Goal: Task Accomplishment & Management: Use online tool/utility

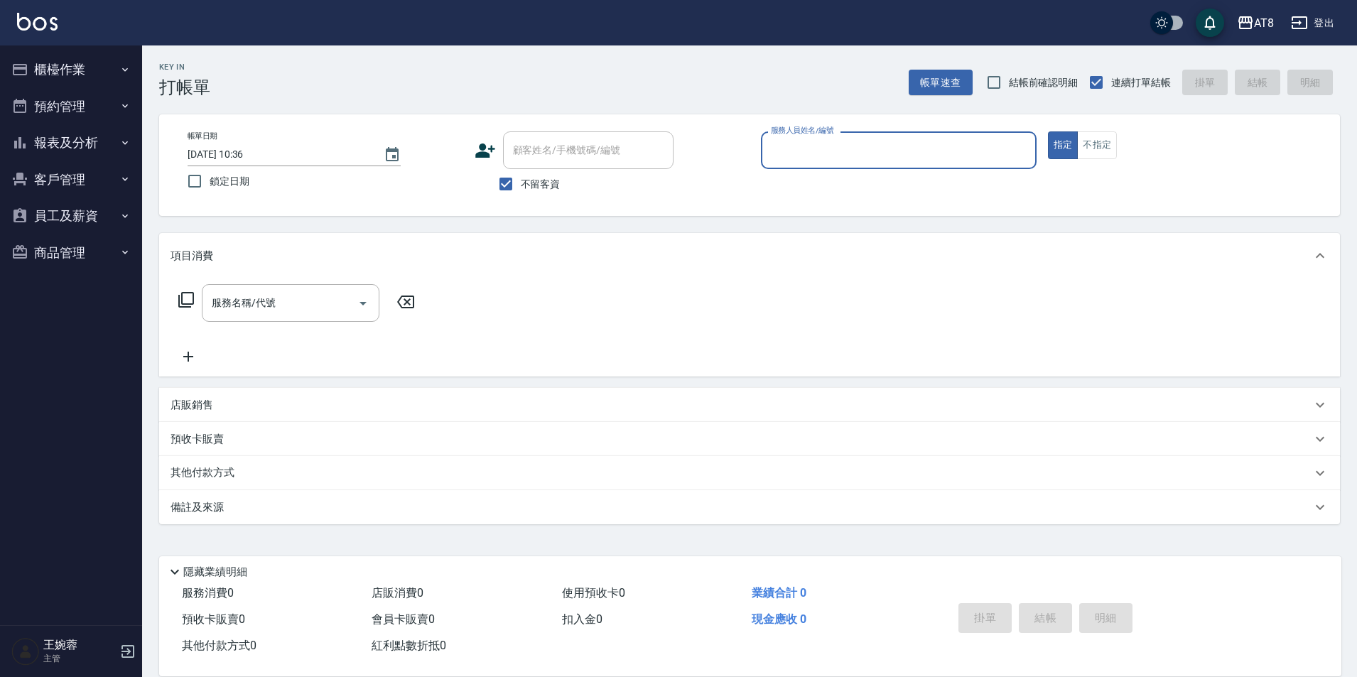
click at [75, 80] on button "櫃檯作業" at bounding box center [71, 69] width 131 height 37
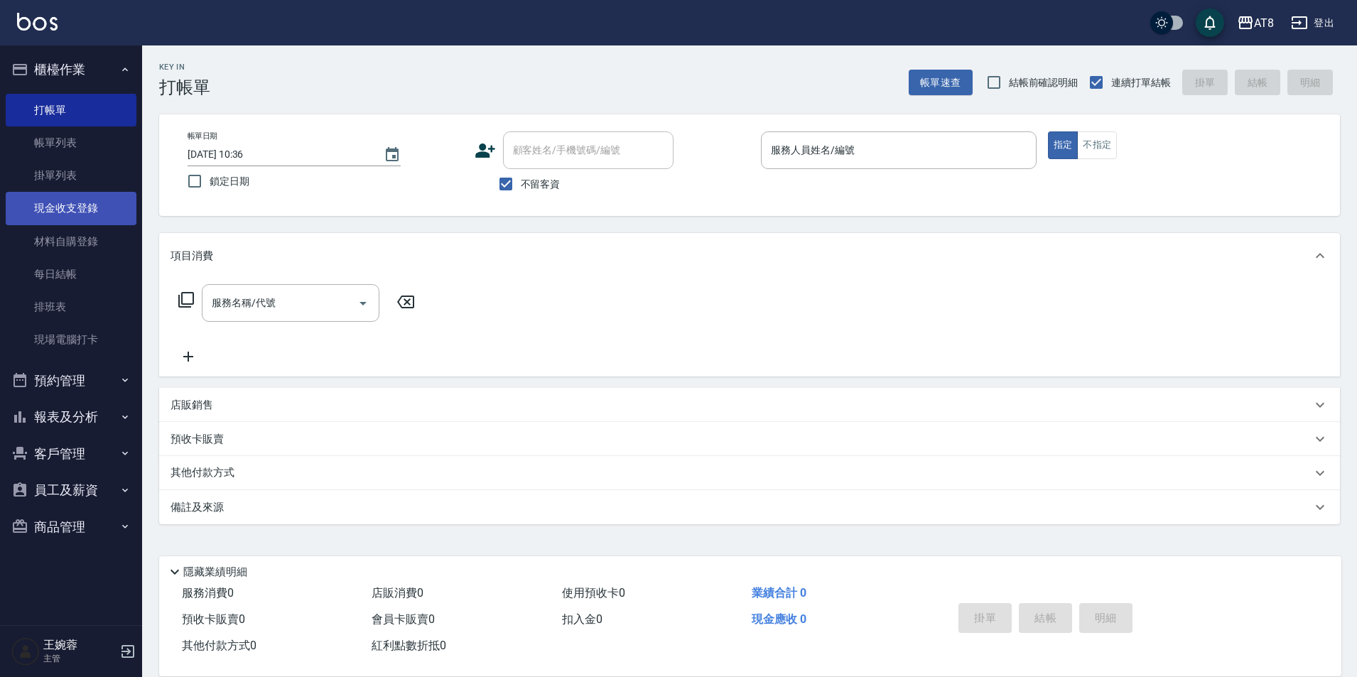
click at [82, 221] on link "現金收支登錄" at bounding box center [71, 208] width 131 height 33
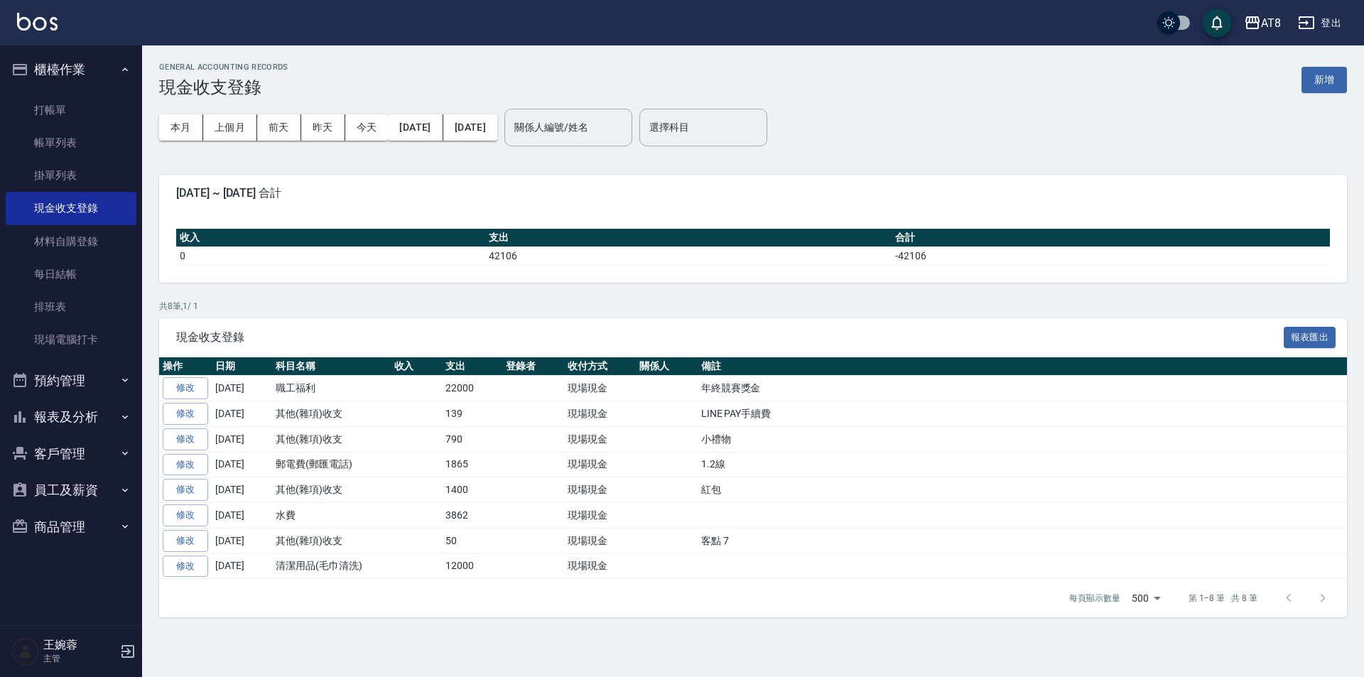
click at [1331, 97] on div "本月 上個月 [DATE] [DATE] [DATE] [DATE] [DATE] 關係人編號/姓名 關係人編號/姓名 選擇科目 選擇科目" at bounding box center [753, 127] width 1188 height 60
click at [1331, 87] on button "新增" at bounding box center [1324, 80] width 45 height 26
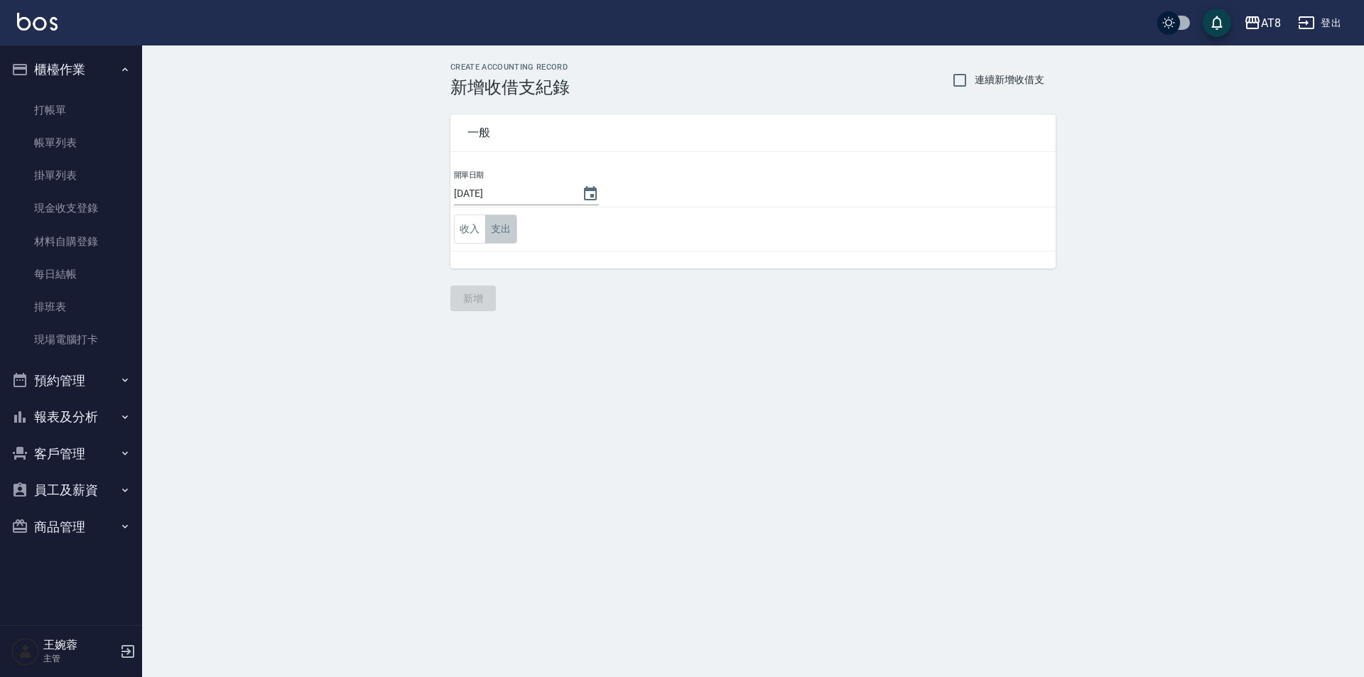
click at [504, 232] on button "支出" at bounding box center [501, 229] width 32 height 29
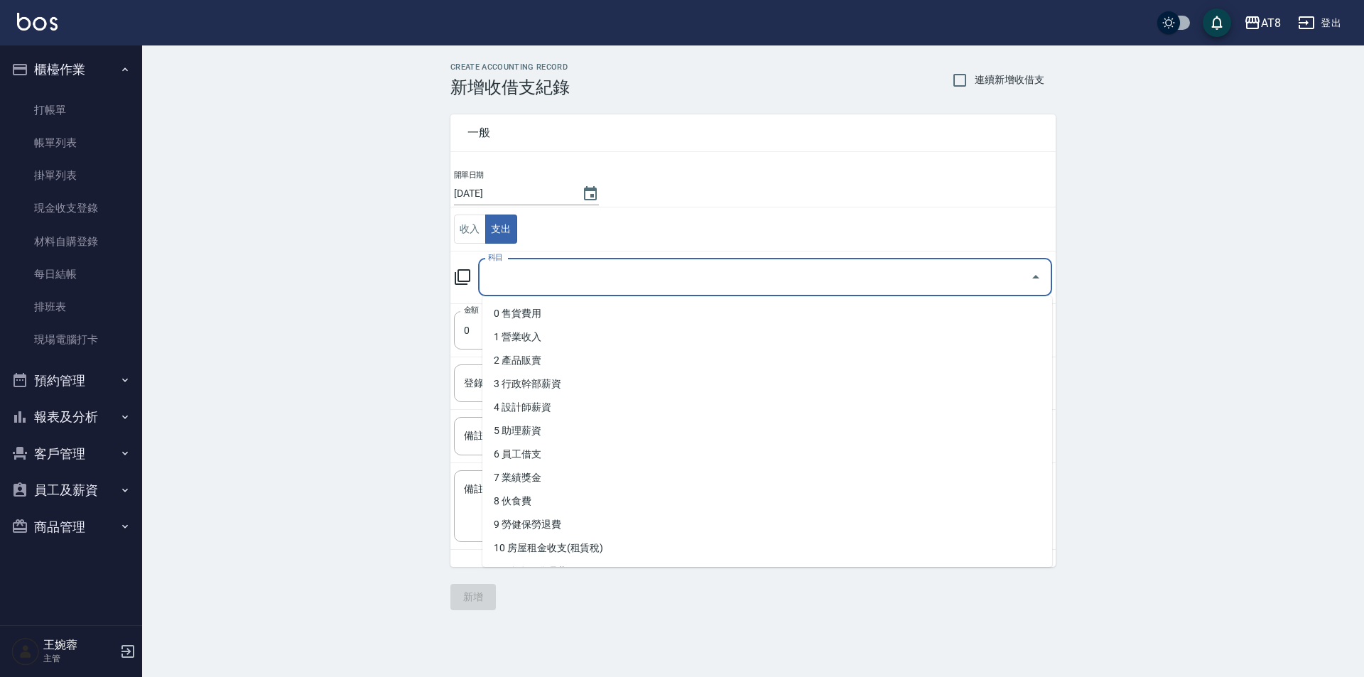
click at [539, 269] on input "科目" at bounding box center [755, 277] width 540 height 25
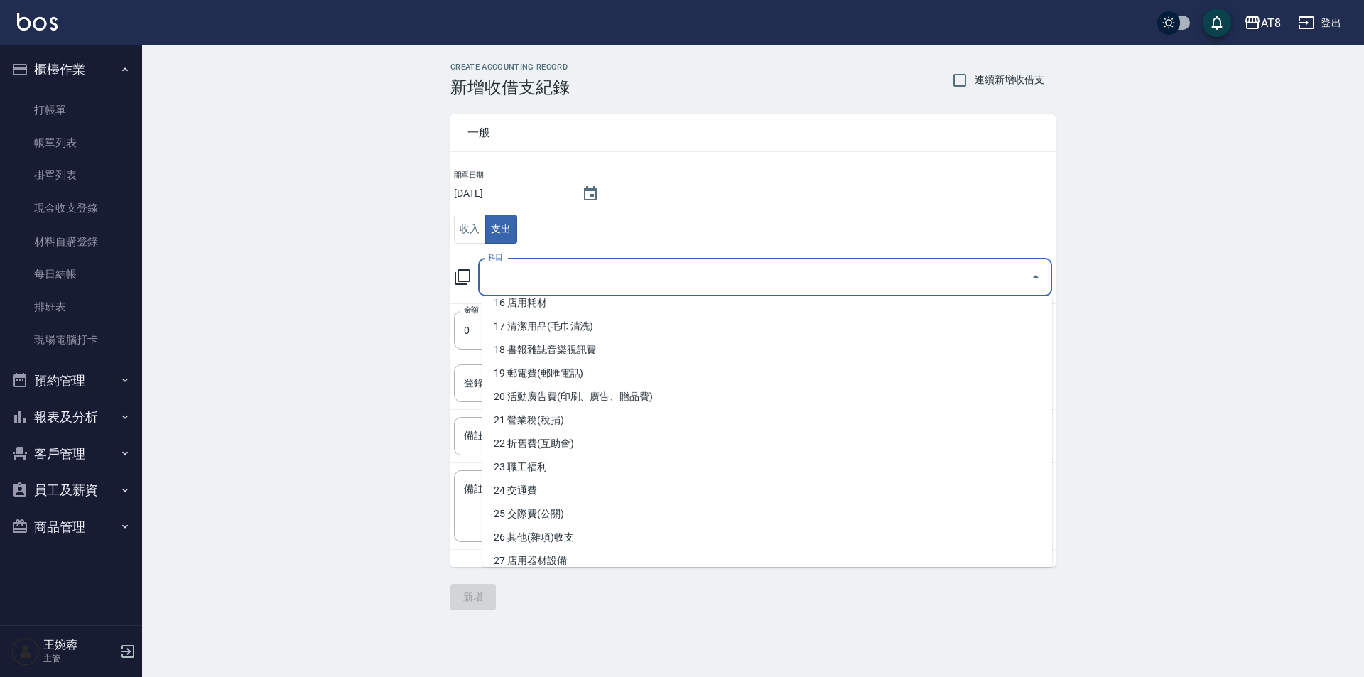
scroll to position [448, 0]
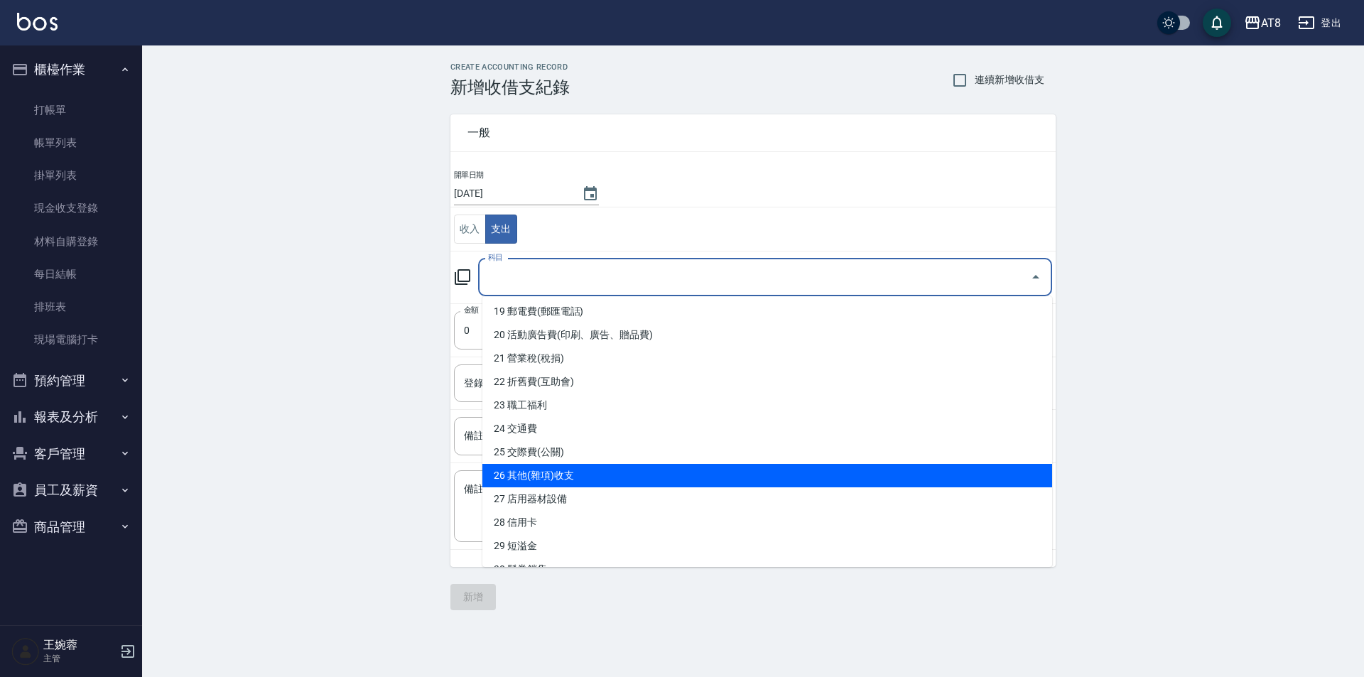
click at [1002, 472] on li "26 其他(雜項)收支" at bounding box center [767, 475] width 570 height 23
type input "26 其他(雜項)收支"
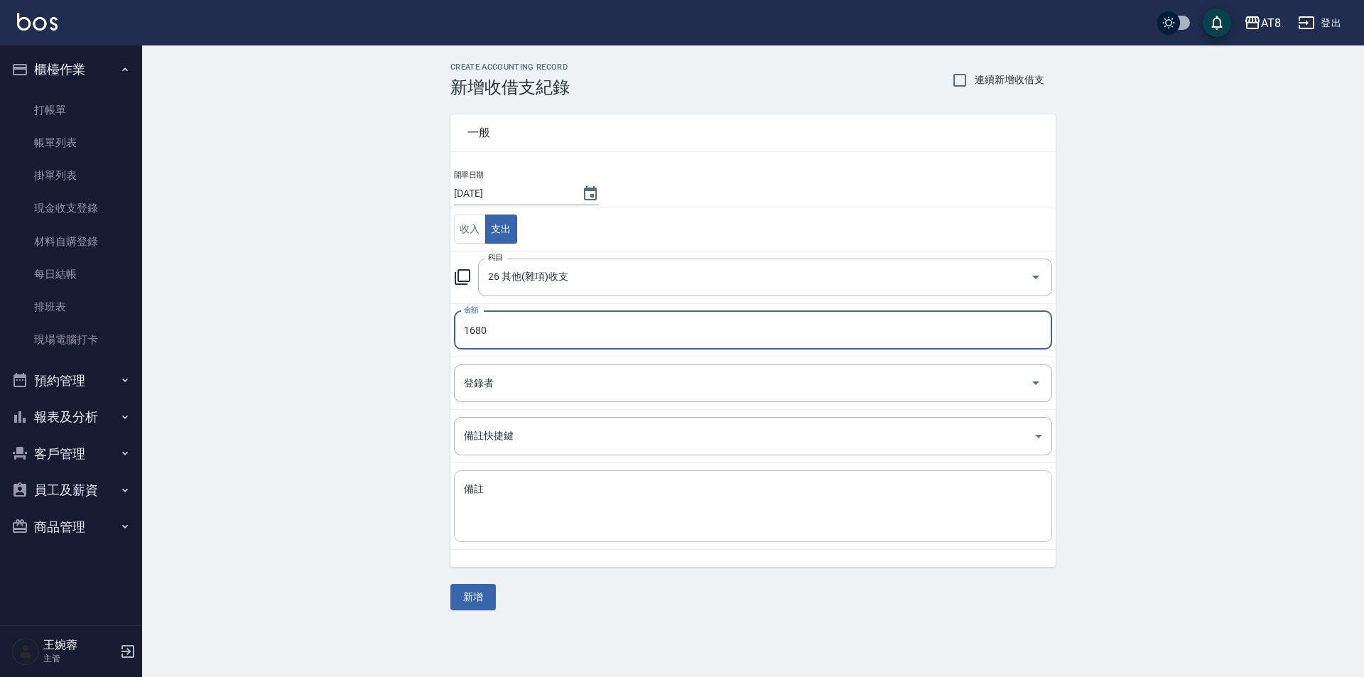
type input "1680"
click at [652, 489] on textarea "備註" at bounding box center [753, 506] width 578 height 48
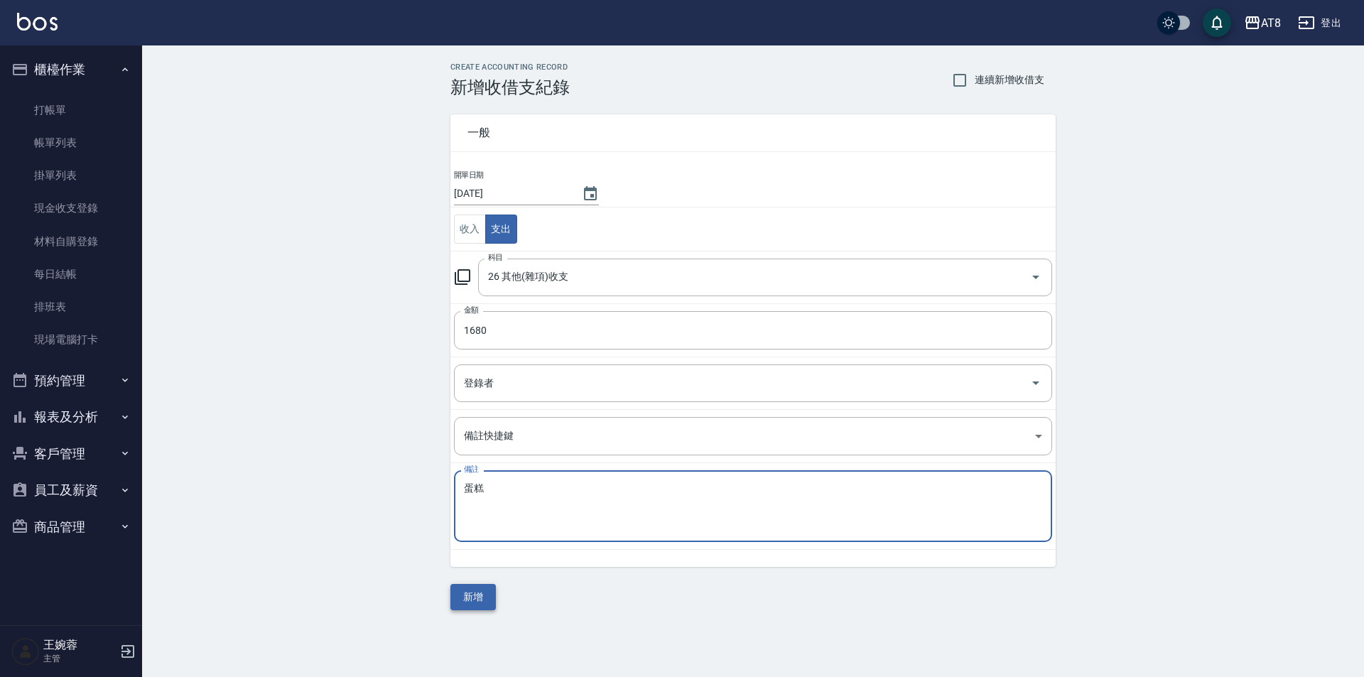
type textarea "蛋糕"
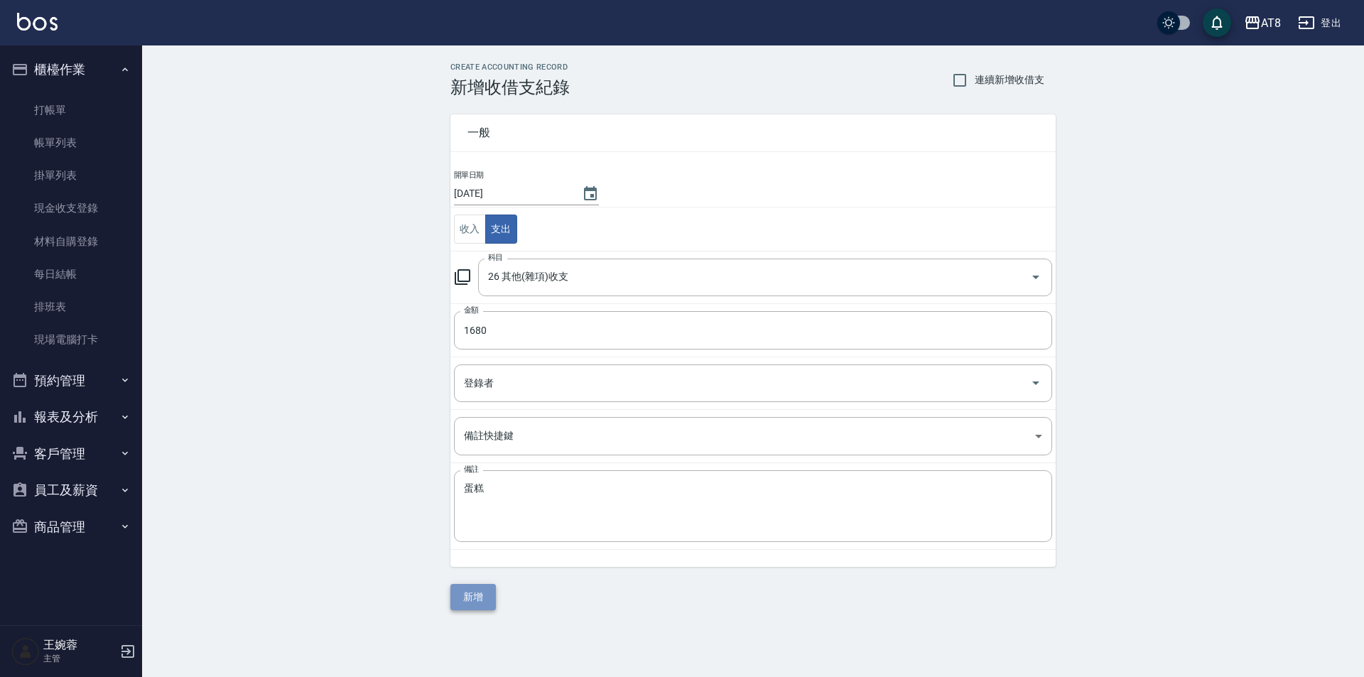
click at [485, 599] on button "新增" at bounding box center [472, 597] width 45 height 26
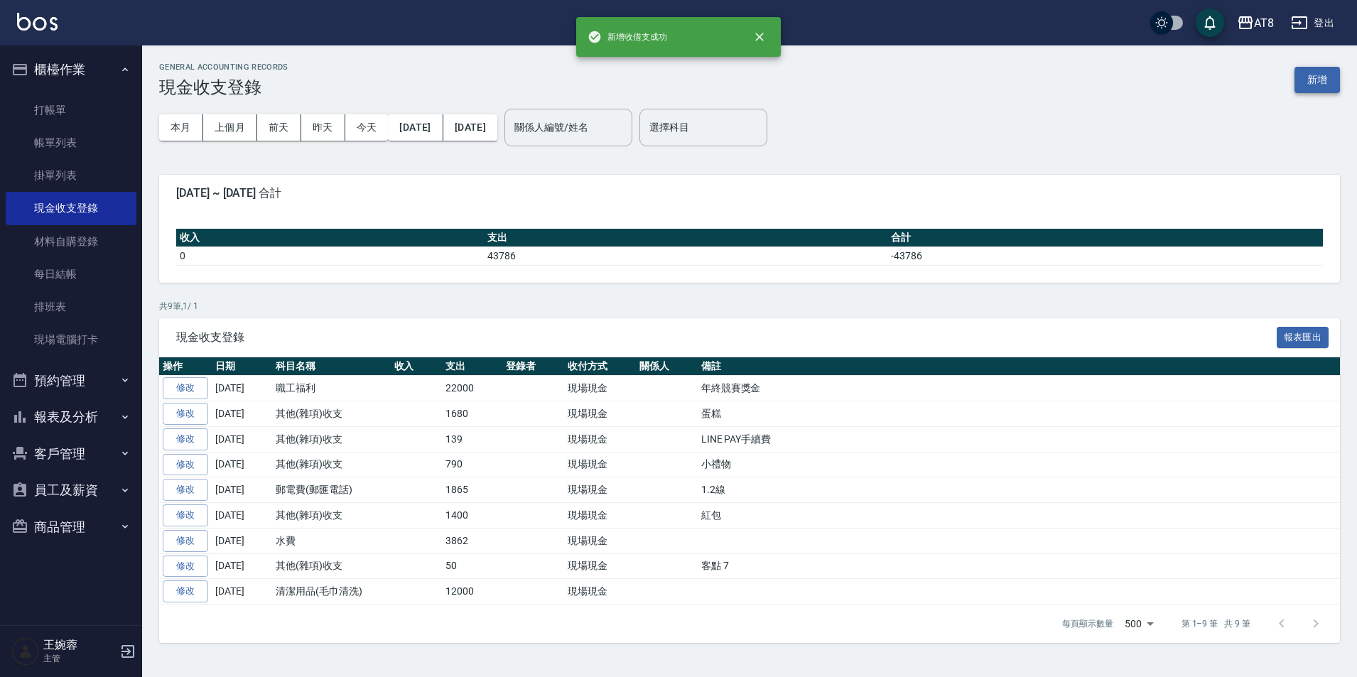
click at [1302, 74] on button "新增" at bounding box center [1317, 80] width 45 height 26
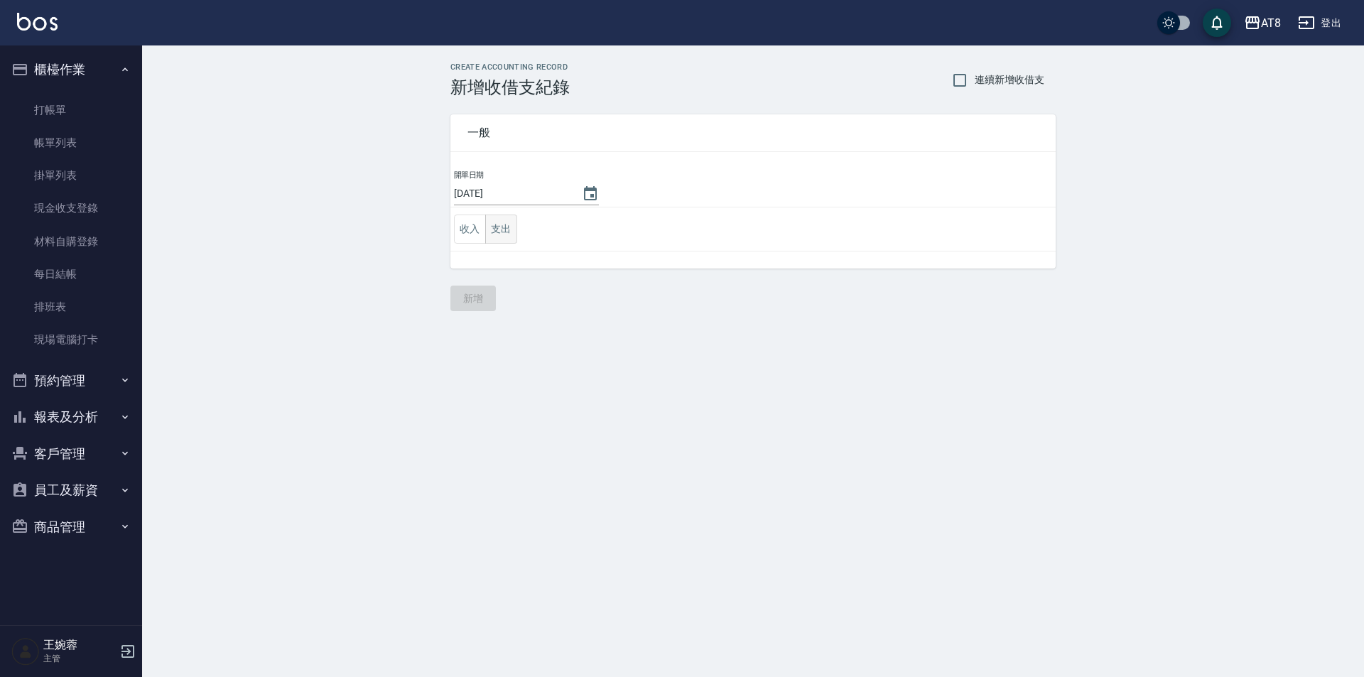
click at [504, 225] on button "支出" at bounding box center [501, 229] width 32 height 29
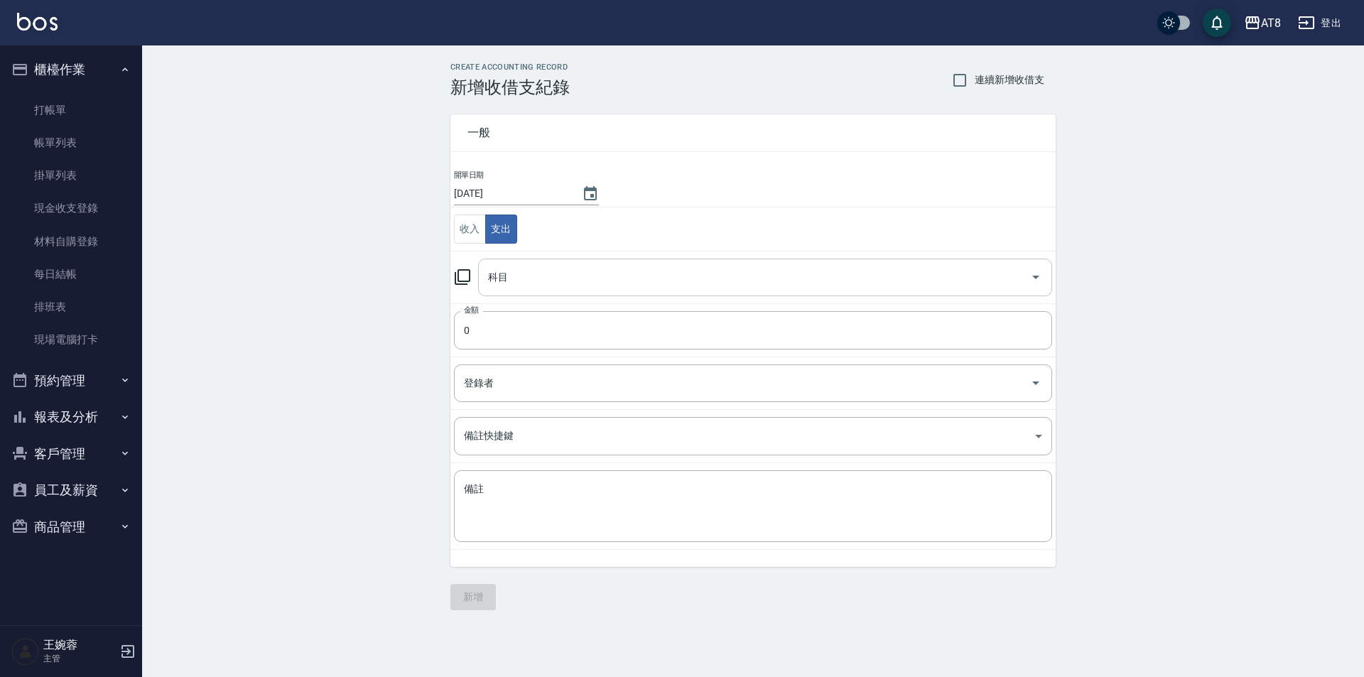
click at [543, 269] on input "科目" at bounding box center [755, 277] width 540 height 25
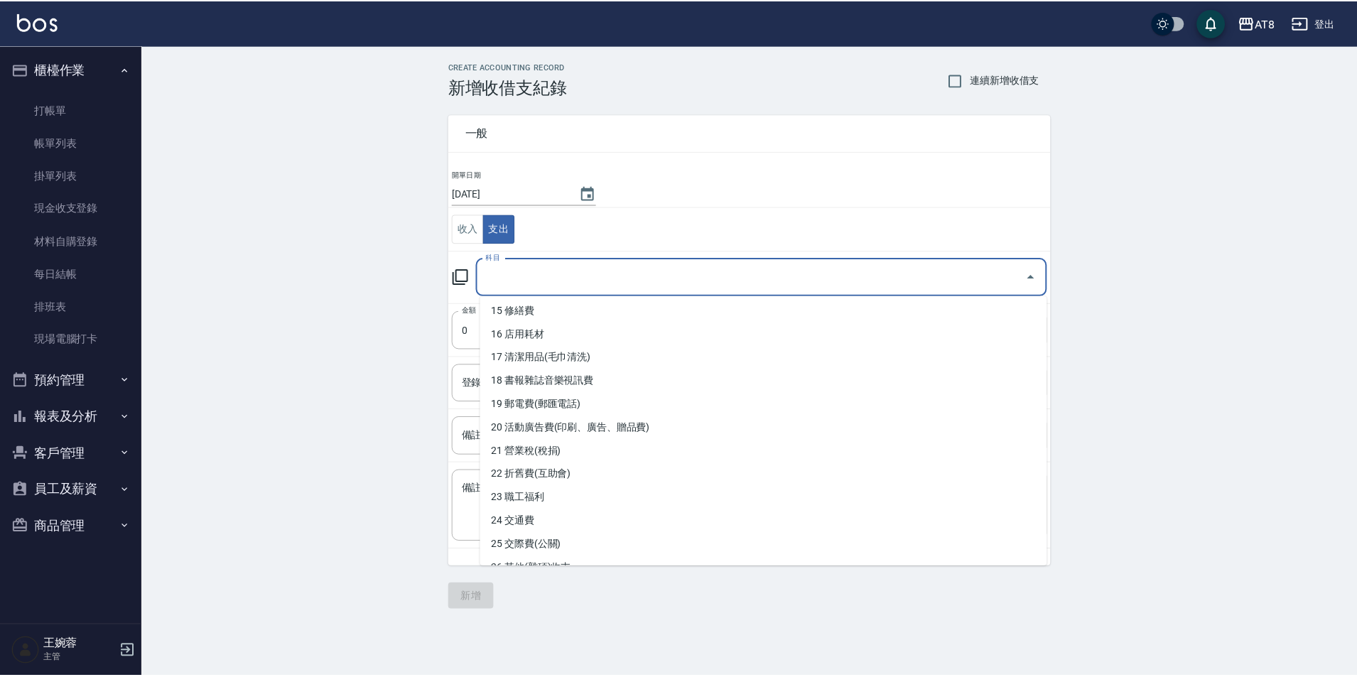
scroll to position [428, 0]
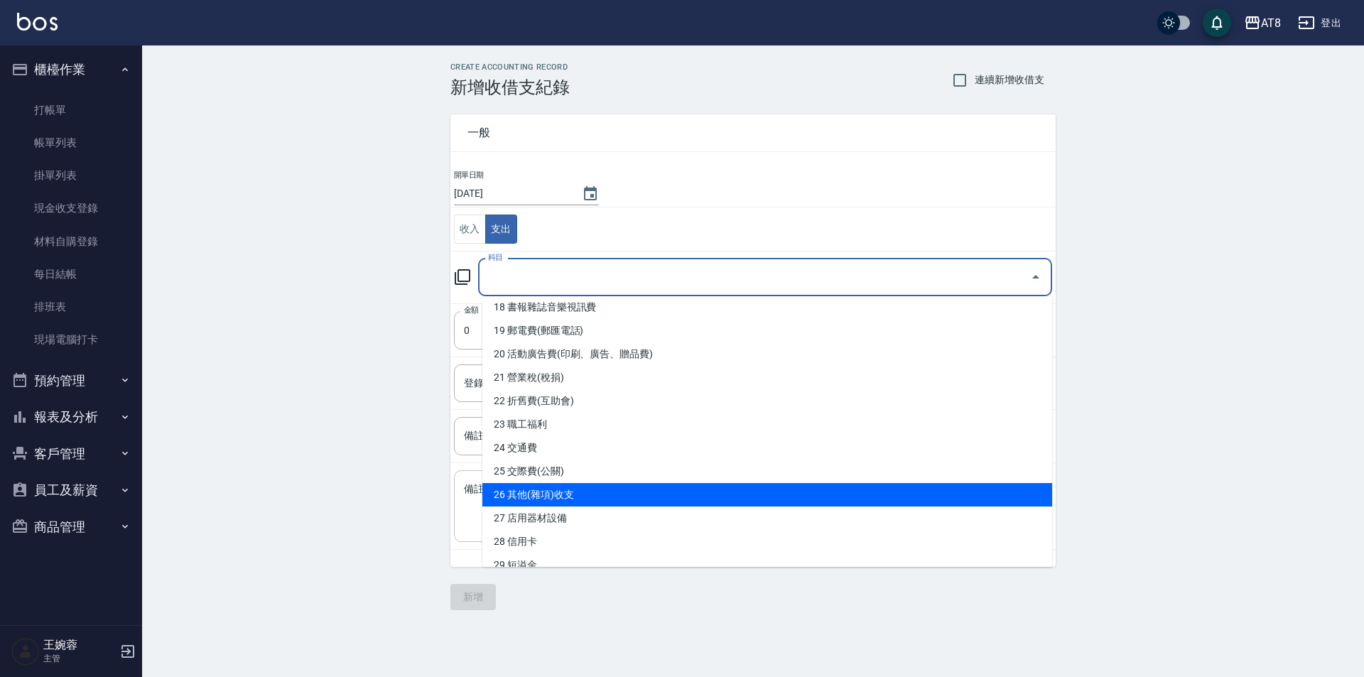
click at [1005, 487] on li "26 其他(雜項)收支" at bounding box center [767, 494] width 570 height 23
type input "26 其他(雜項)收支"
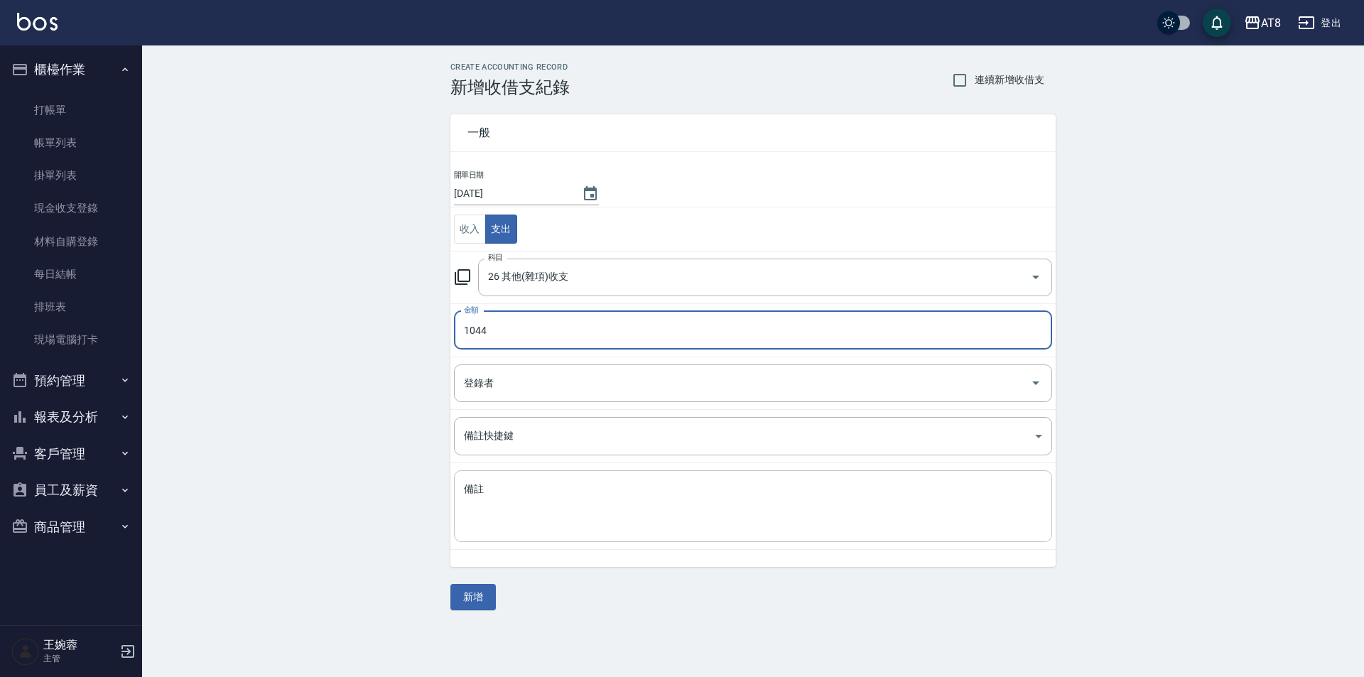
type input "1044"
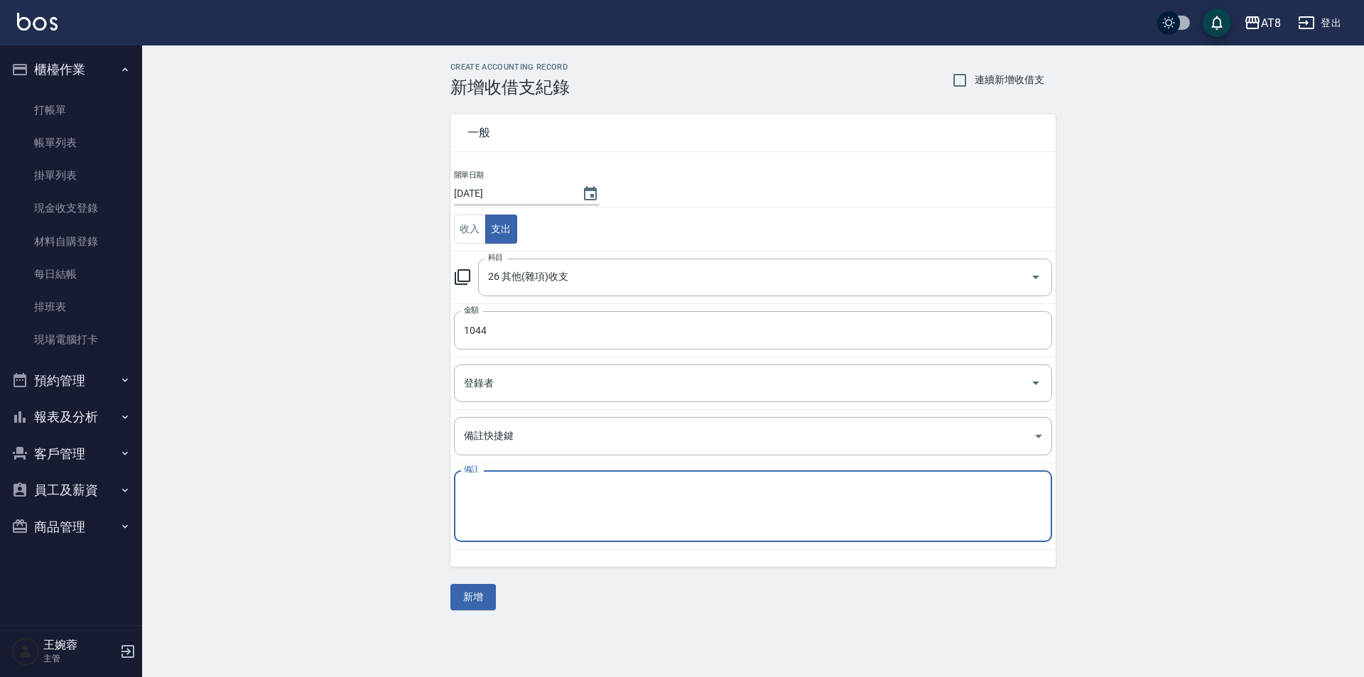
click at [978, 528] on textarea "備註" at bounding box center [753, 506] width 578 height 48
type textarea "蒼蠅藥"
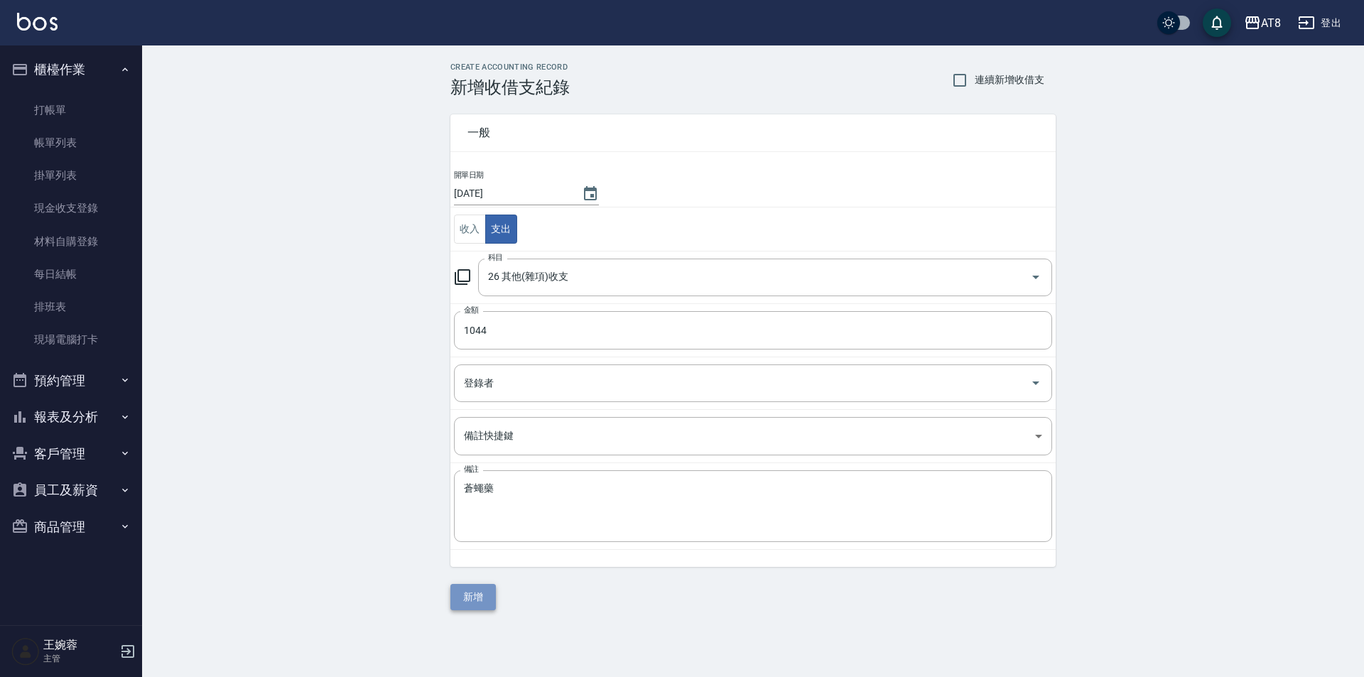
click at [458, 605] on button "新增" at bounding box center [472, 597] width 45 height 26
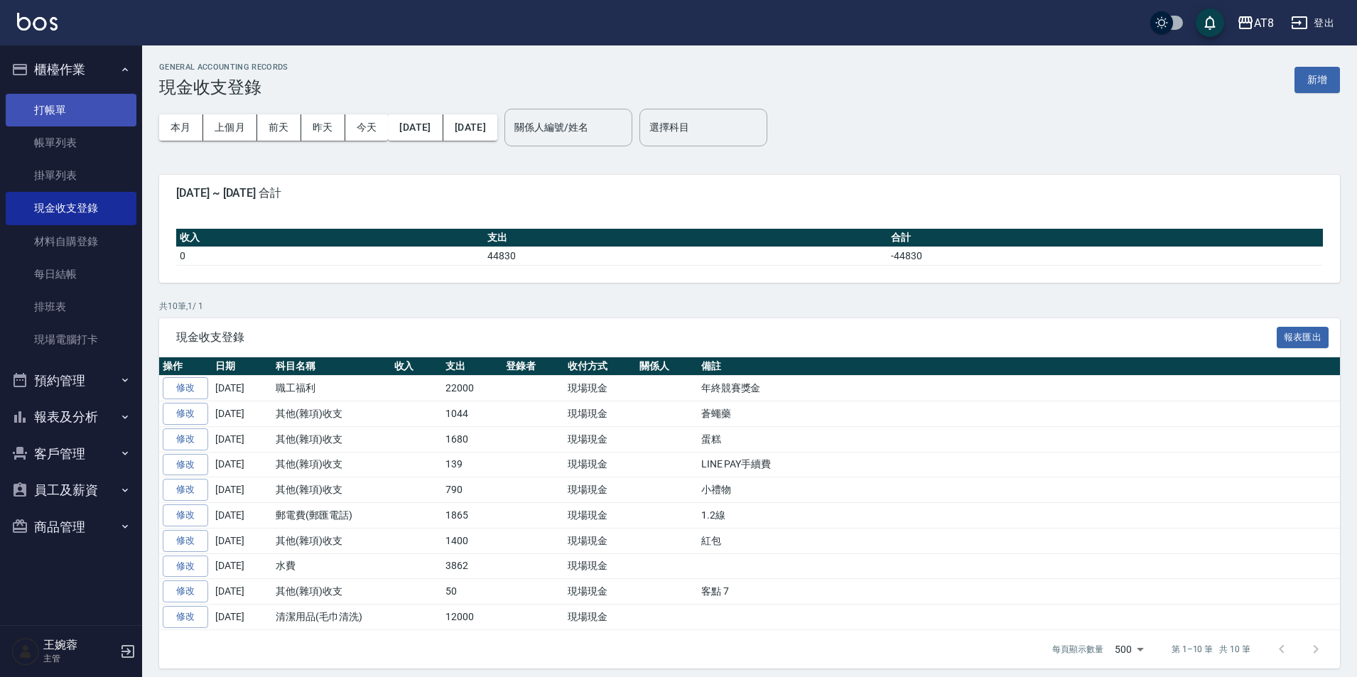
click at [60, 102] on link "打帳單" at bounding box center [71, 110] width 131 height 33
